Goal: Check status

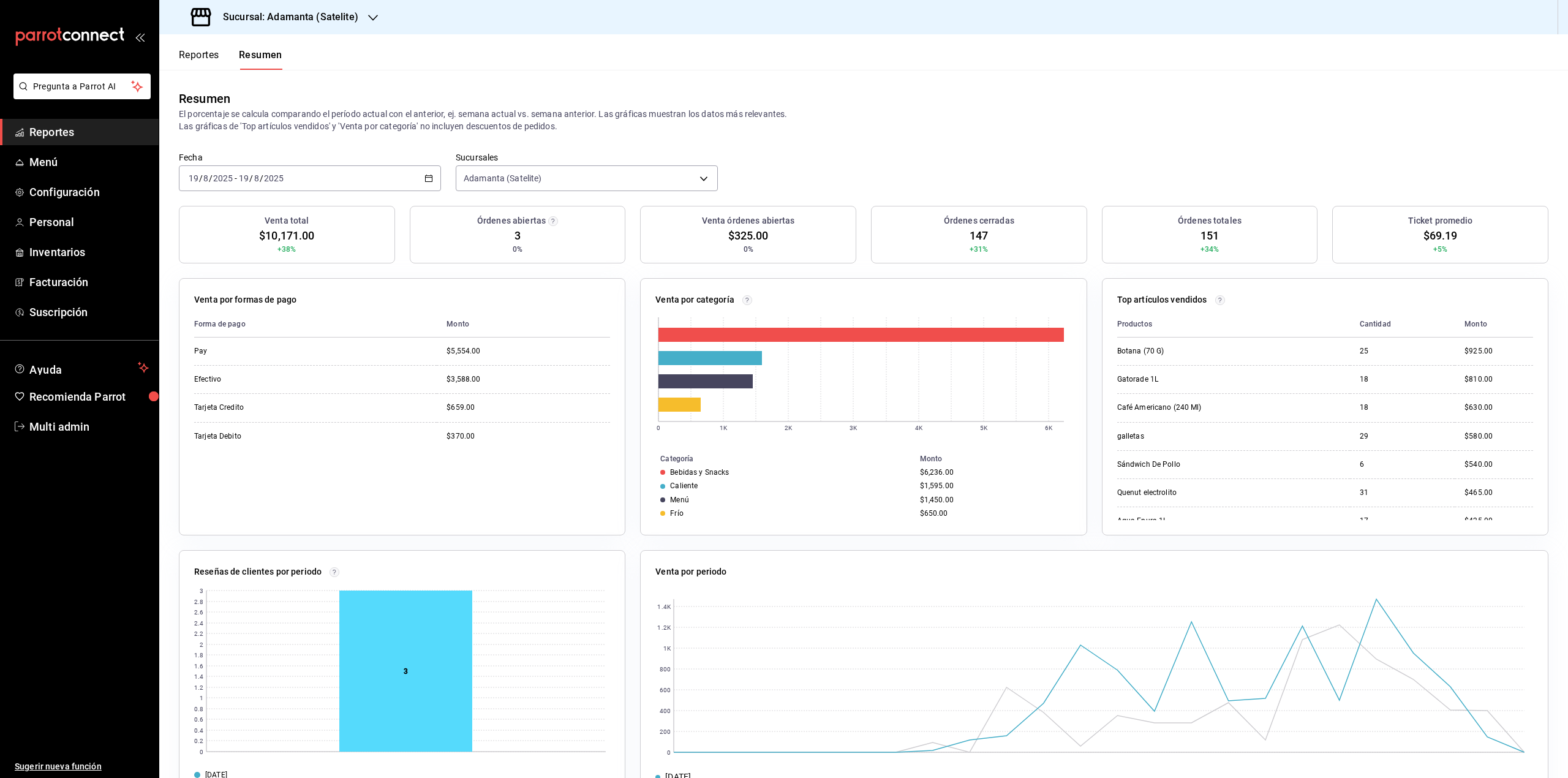
click at [314, 81] on div "Resumen El porcentaje se calcula comparando el período actual con el anterior, …" at bounding box center [864, 111] width 1409 height 82
